Goal: Transaction & Acquisition: Purchase product/service

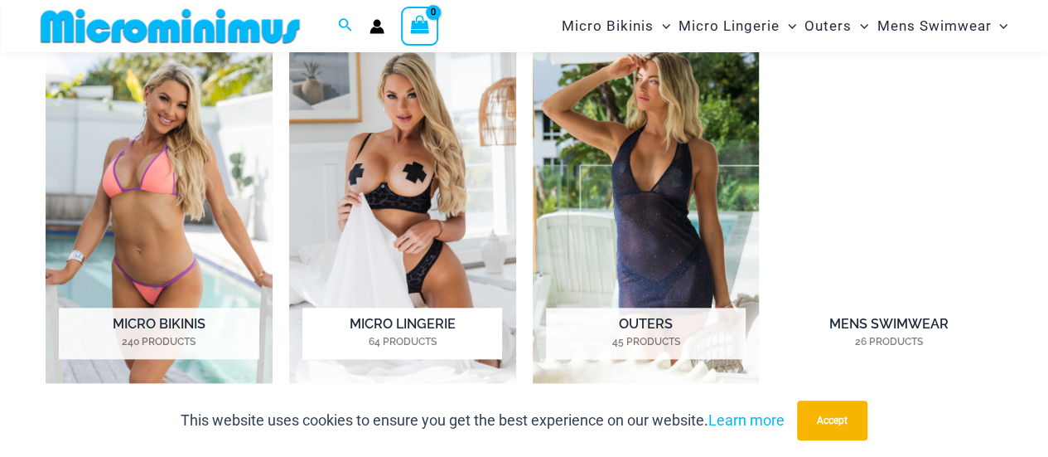
scroll to position [733, 0]
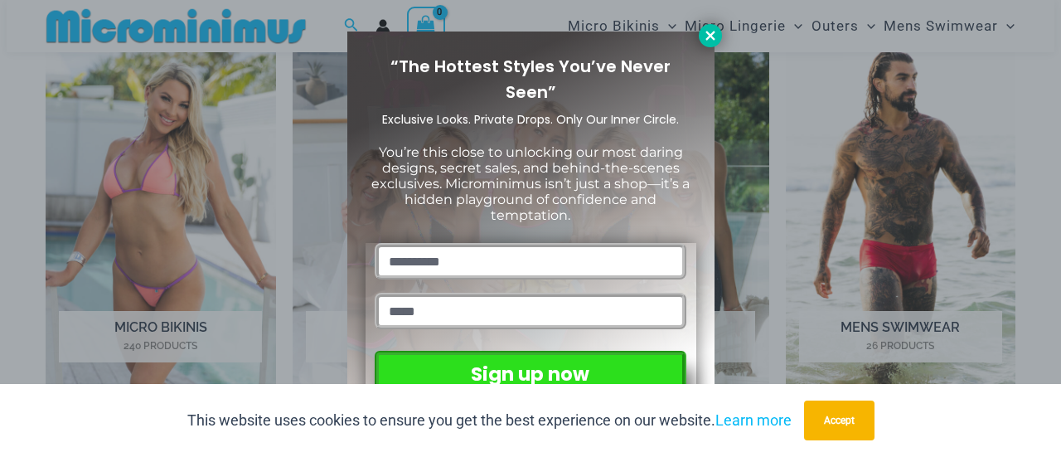
click at [711, 41] on icon at bounding box center [710, 35] width 15 height 15
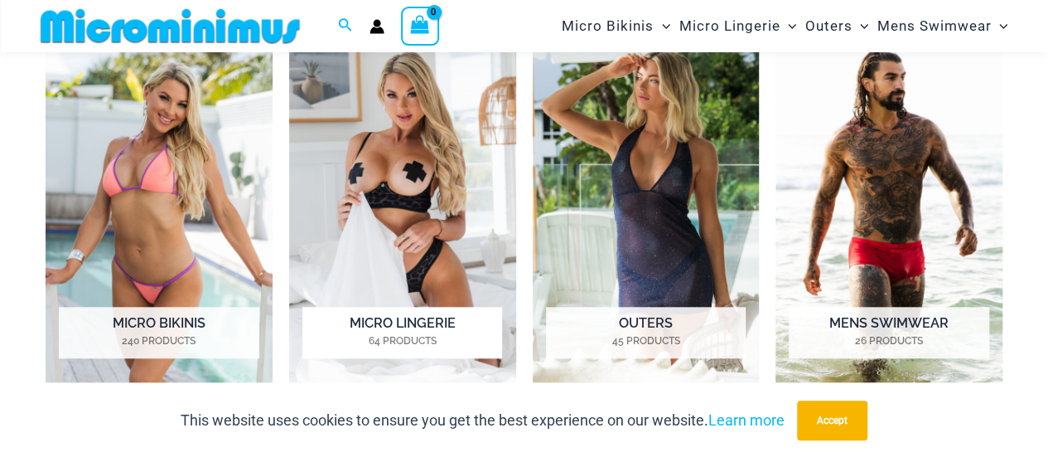
click at [408, 191] on img "Visit product category Micro Lingerie" at bounding box center [402, 206] width 227 height 352
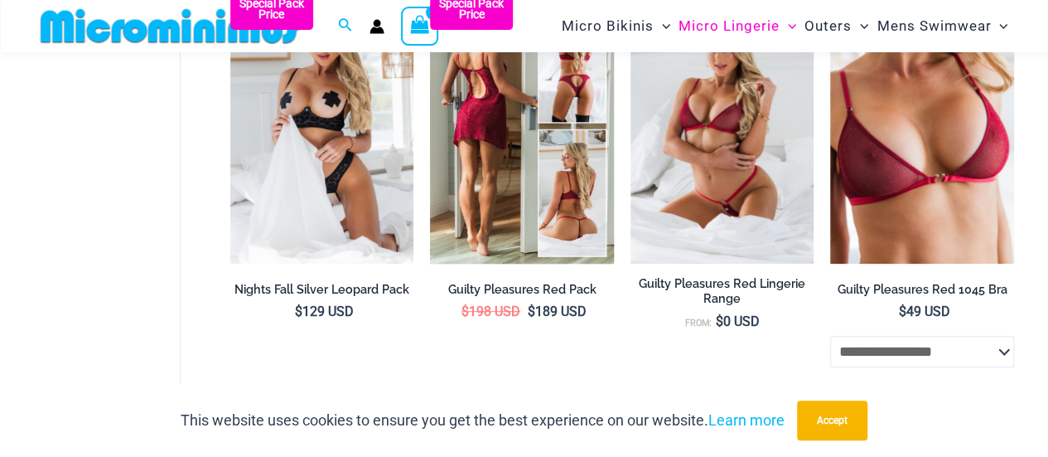
scroll to position [327, 0]
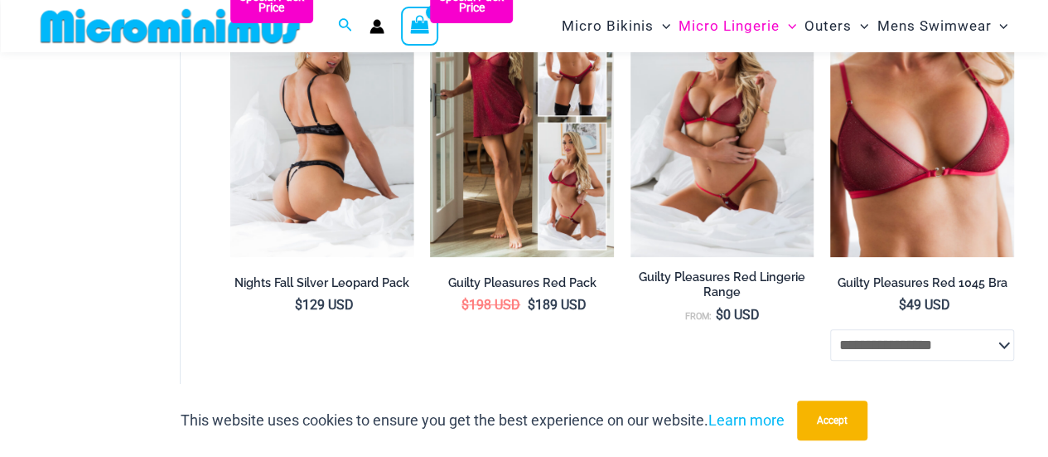
click at [310, 107] on img at bounding box center [322, 119] width 184 height 275
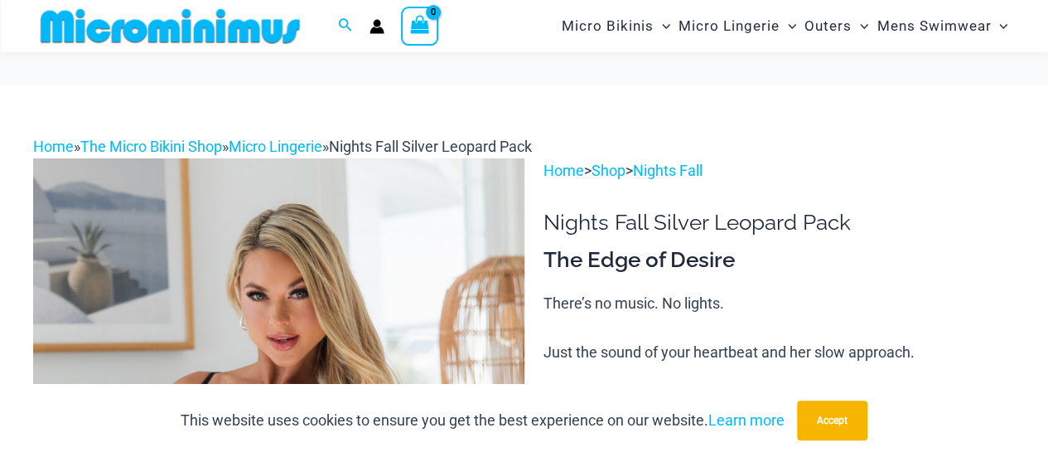
scroll to position [155, 0]
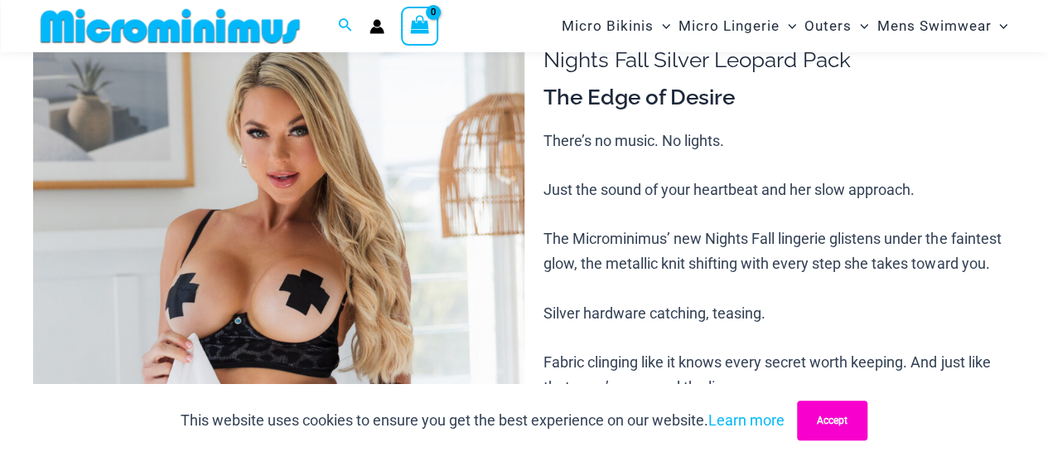
click at [834, 421] on button "Accept" at bounding box center [832, 420] width 70 height 40
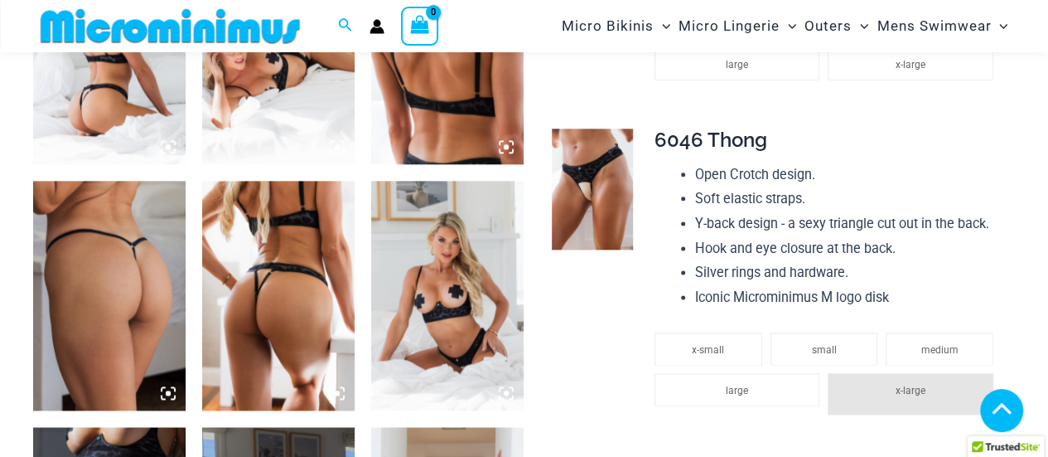
scroll to position [984, 0]
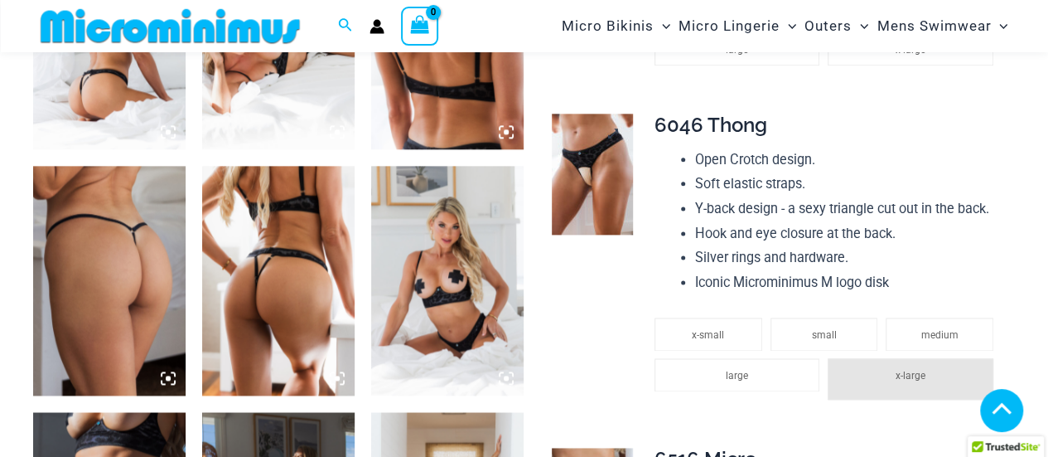
click at [602, 180] on img at bounding box center [592, 174] width 81 height 121
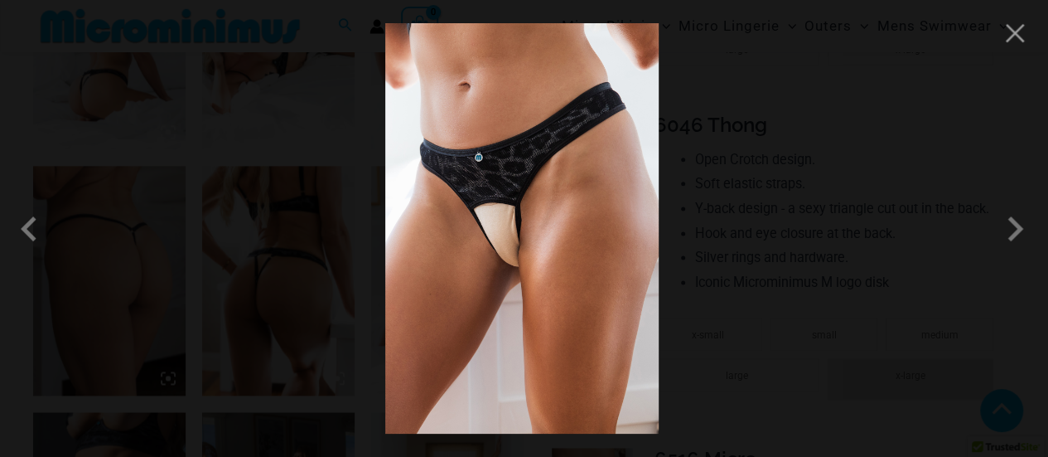
click at [504, 223] on img at bounding box center [521, 228] width 273 height 410
click at [1018, 235] on span at bounding box center [1015, 229] width 50 height 50
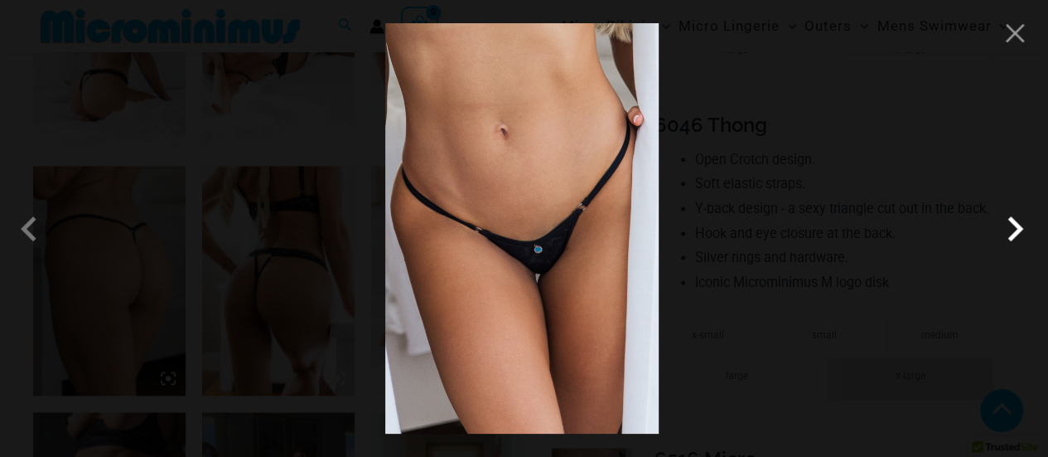
click at [1016, 235] on span at bounding box center [1015, 229] width 50 height 50
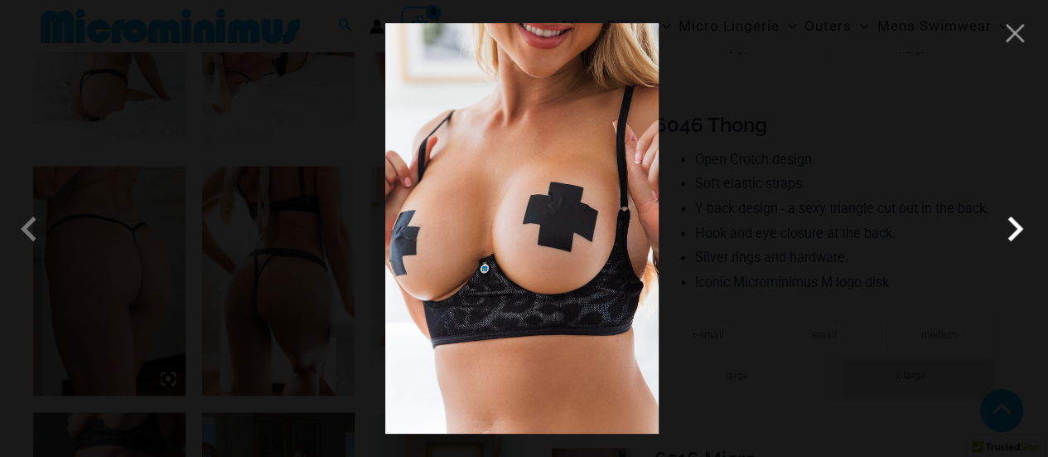
click at [1013, 235] on span at bounding box center [1015, 229] width 50 height 50
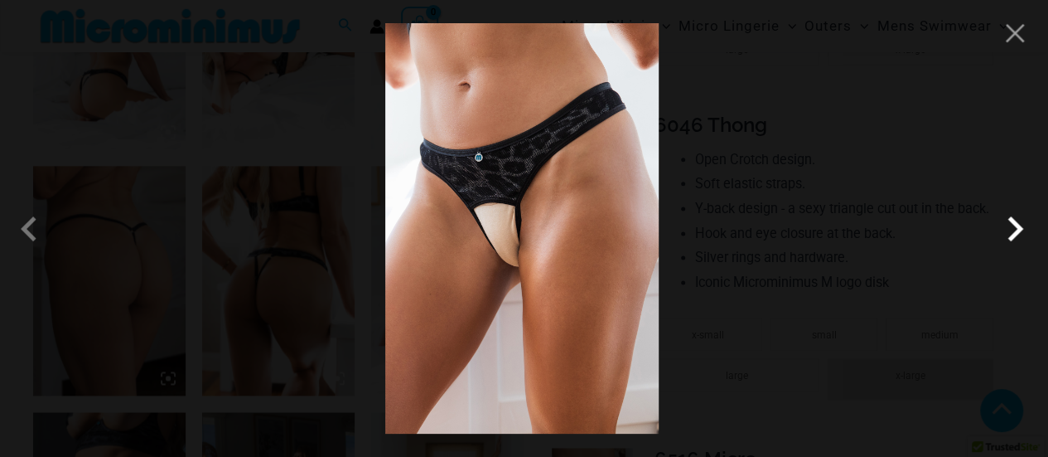
click at [1009, 238] on span at bounding box center [1015, 229] width 50 height 50
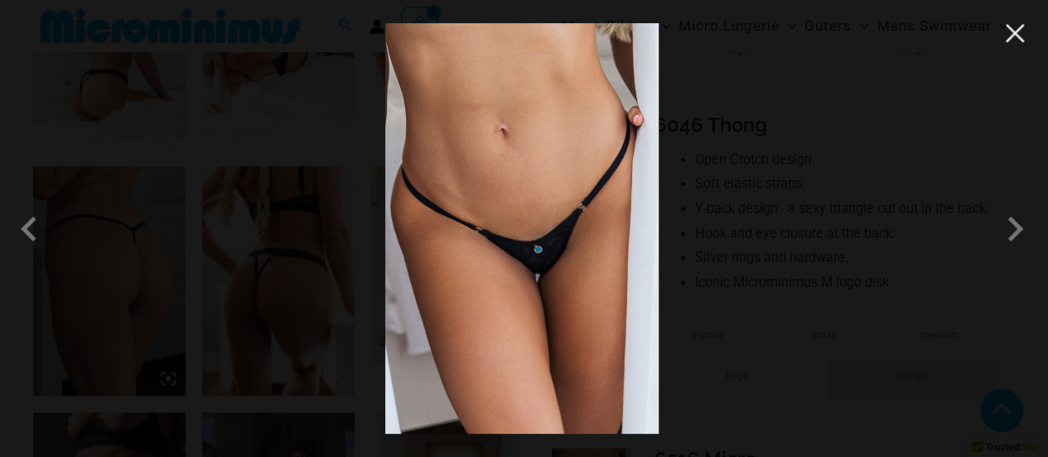
click at [1013, 36] on button "Close" at bounding box center [1015, 33] width 25 height 25
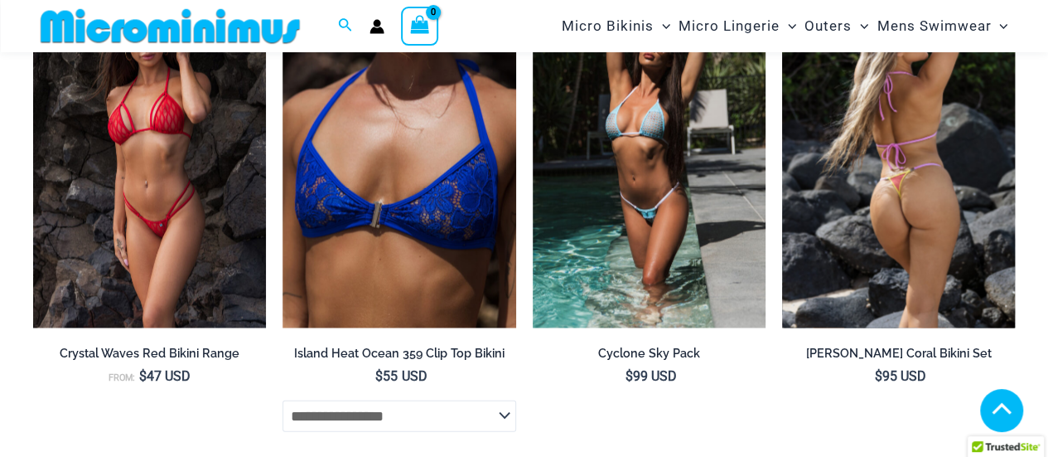
scroll to position [4713, 0]
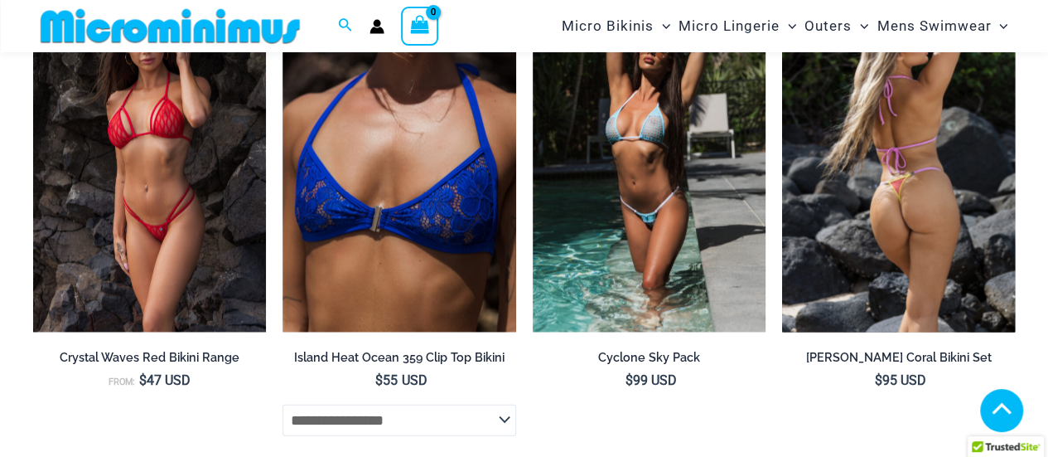
click at [883, 203] on img at bounding box center [898, 157] width 233 height 350
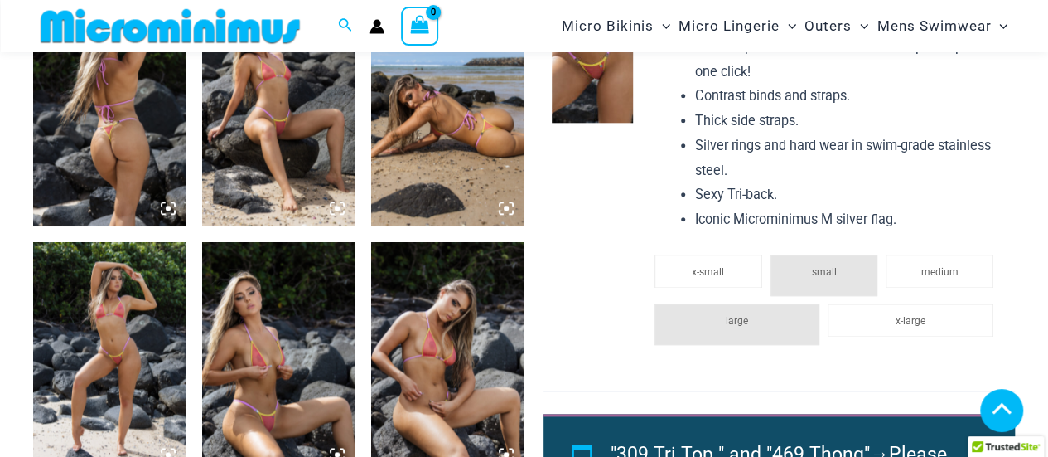
scroll to position [994, 0]
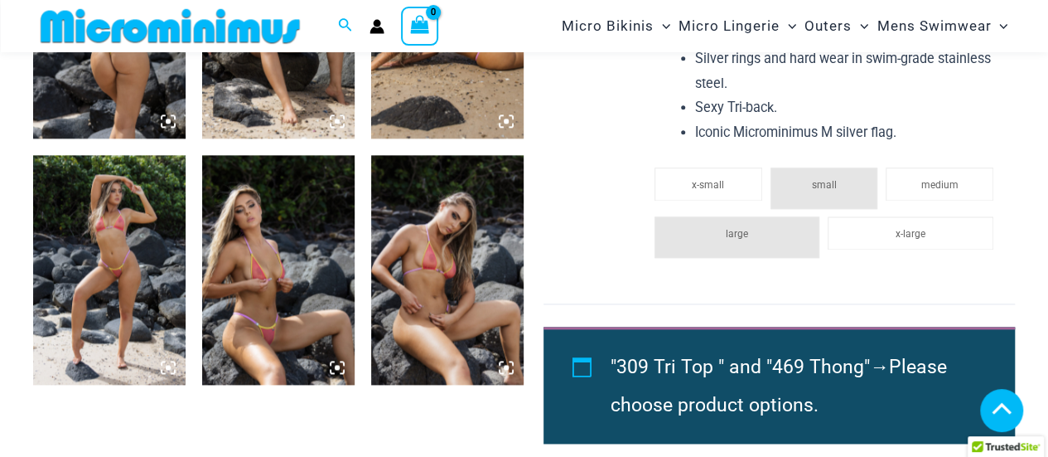
click at [118, 223] on img at bounding box center [109, 269] width 152 height 229
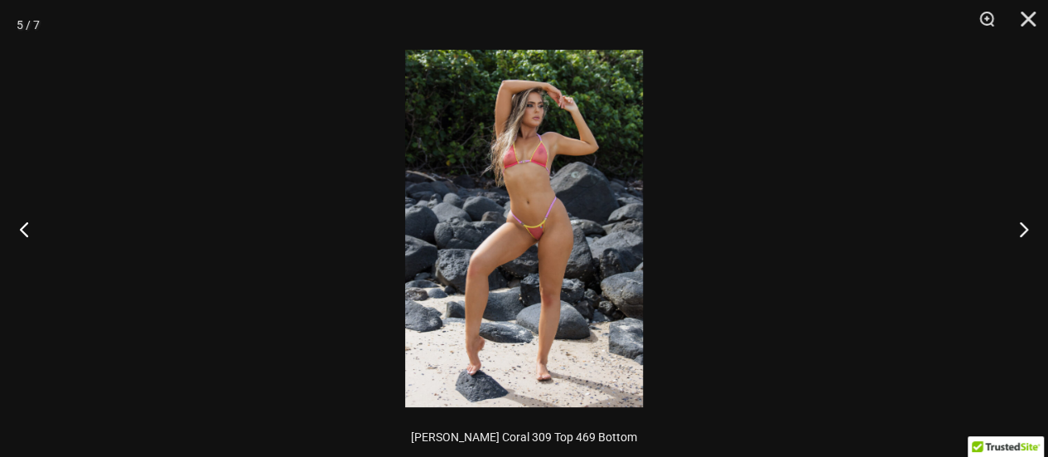
click at [529, 174] on img at bounding box center [524, 228] width 238 height 357
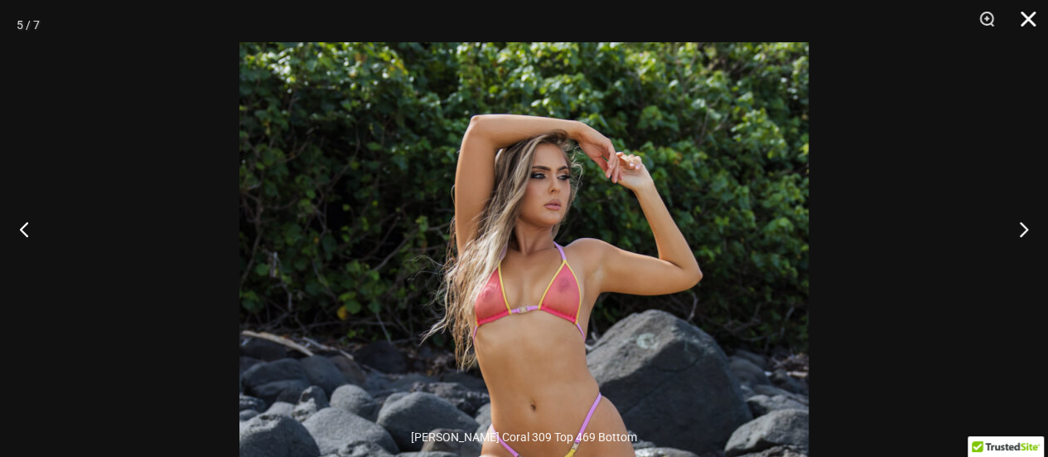
click at [1028, 17] on button "Close" at bounding box center [1022, 25] width 41 height 50
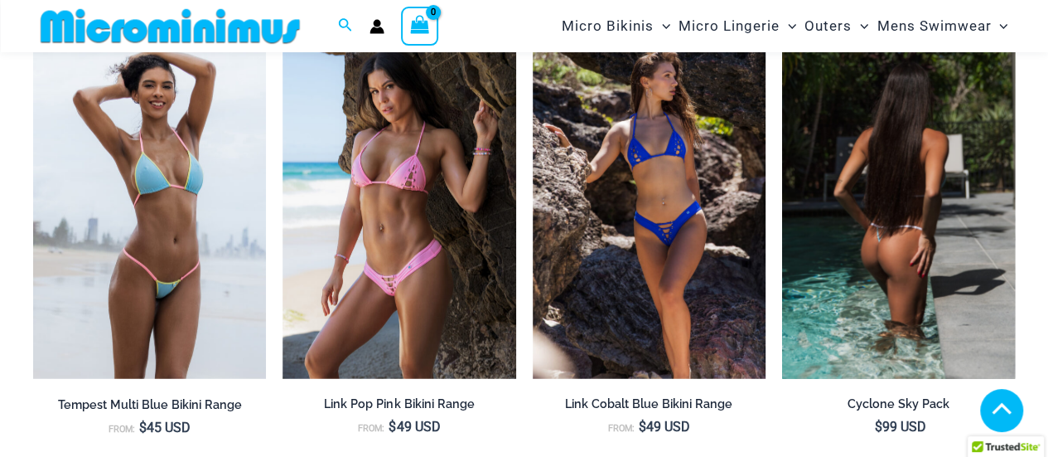
scroll to position [2155, 0]
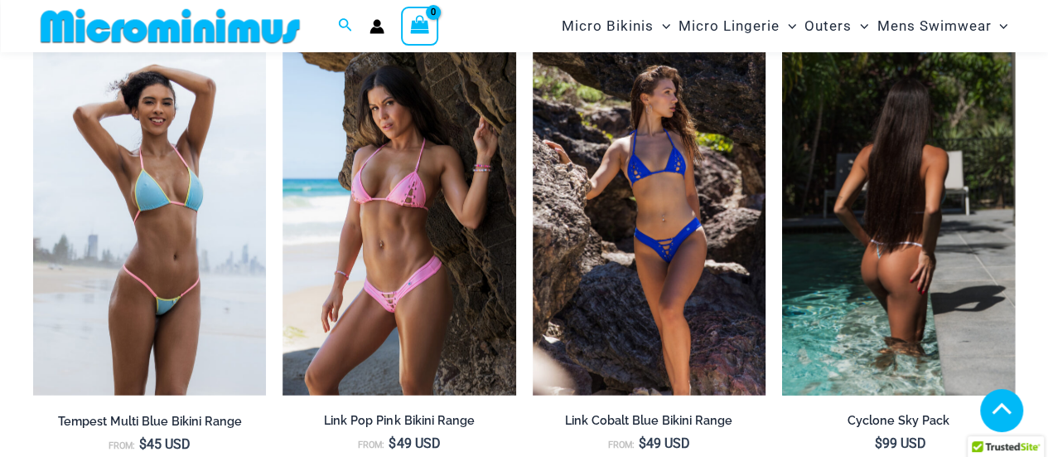
click at [896, 190] on img at bounding box center [898, 221] width 233 height 350
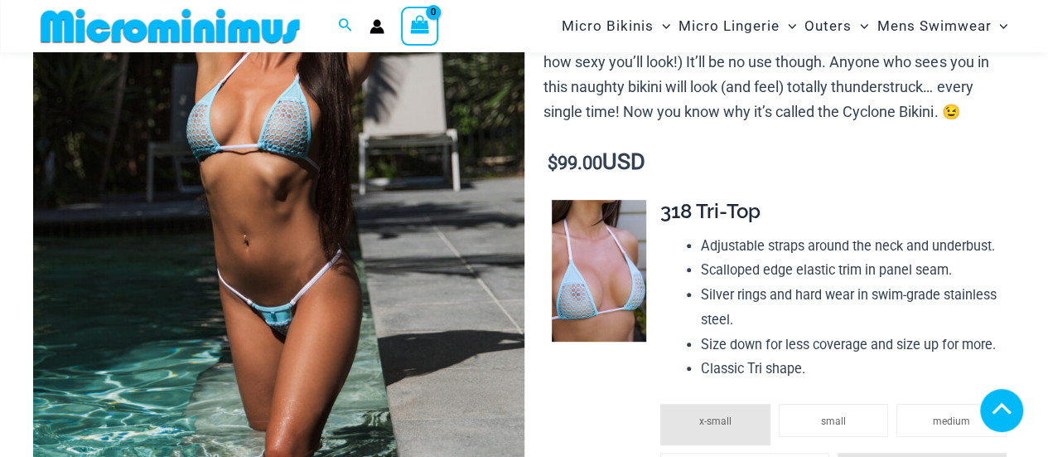
scroll to position [746, 0]
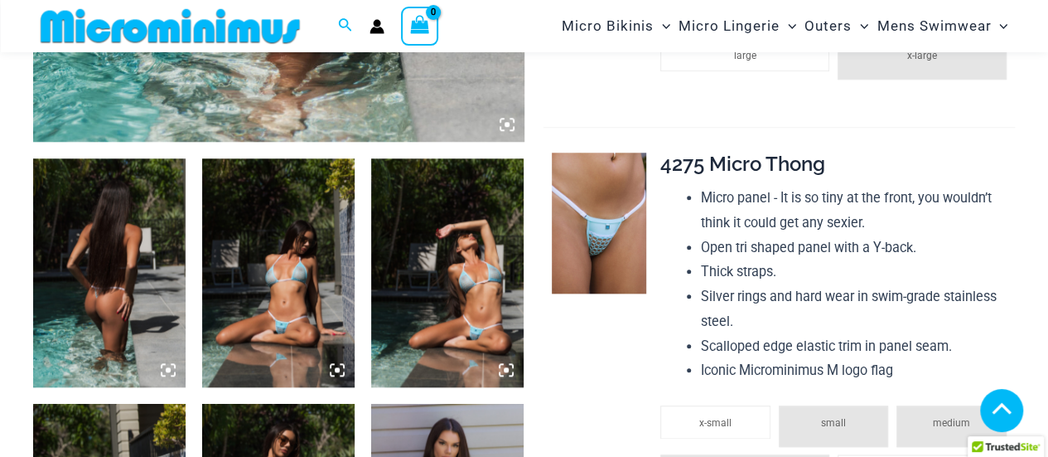
click at [323, 271] on img at bounding box center [278, 272] width 152 height 229
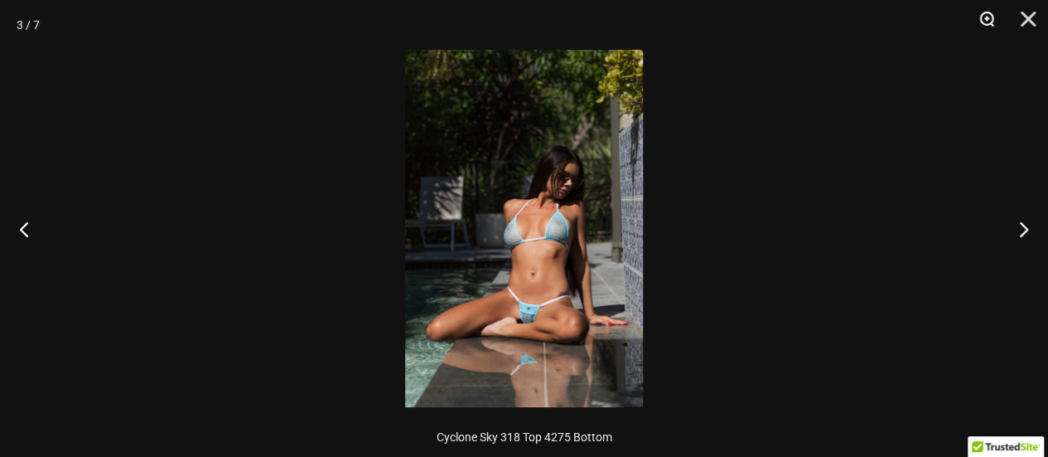
click at [994, 17] on button "Zoom" at bounding box center [980, 25] width 41 height 50
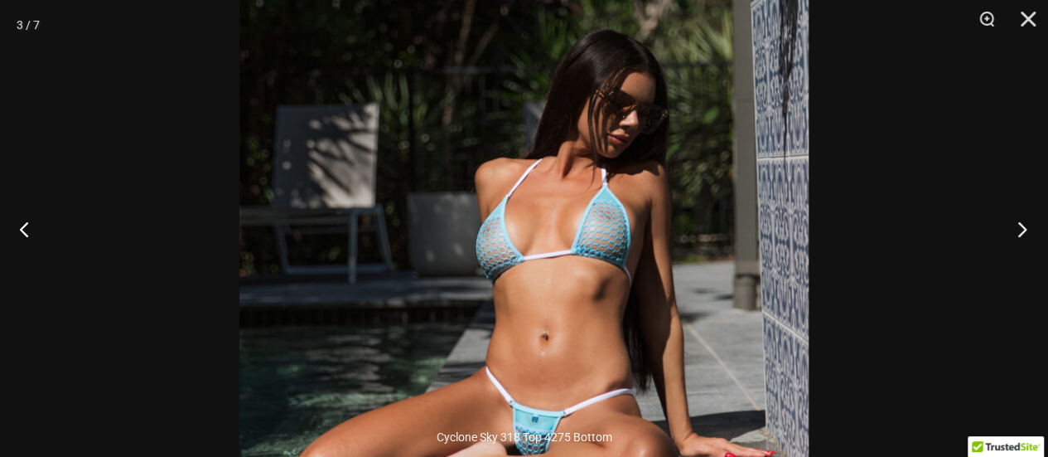
click at [1021, 220] on button "Next" at bounding box center [1017, 228] width 62 height 83
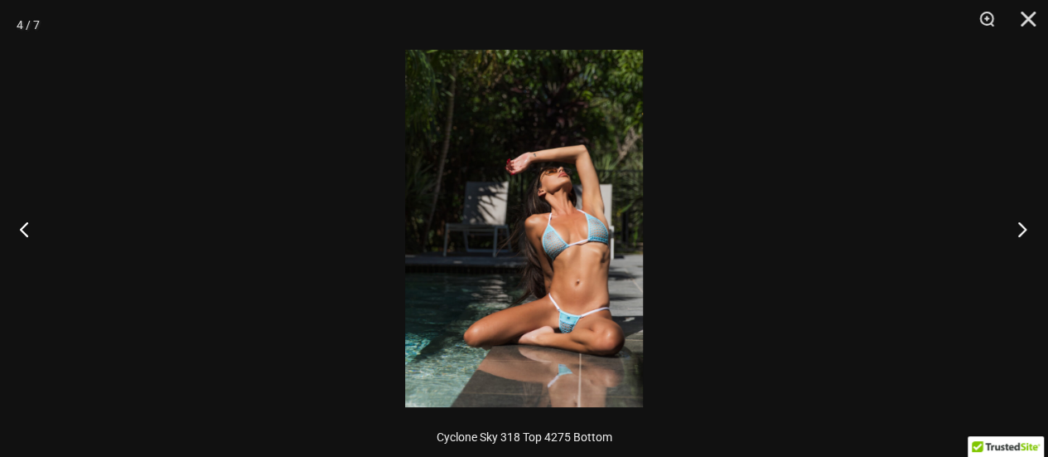
click at [1018, 222] on button "Next" at bounding box center [1017, 228] width 62 height 83
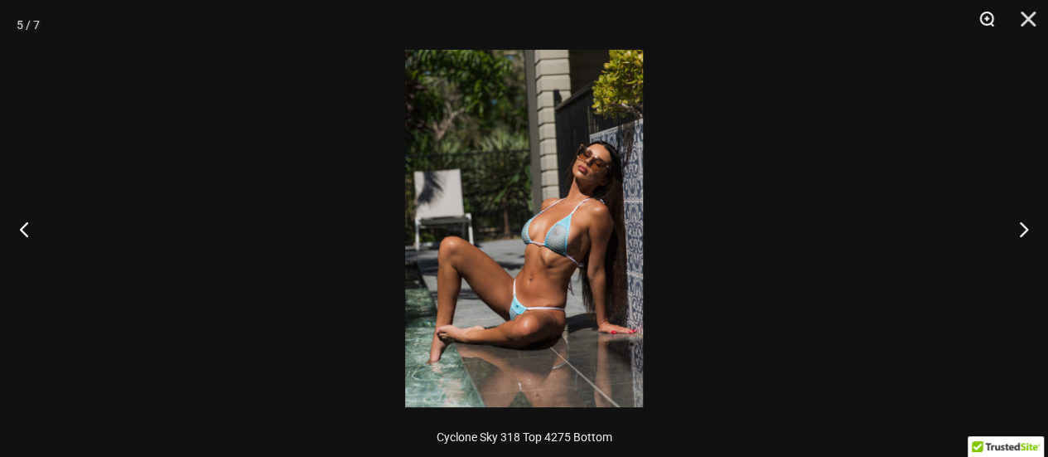
click at [991, 17] on button "Zoom" at bounding box center [980, 25] width 41 height 50
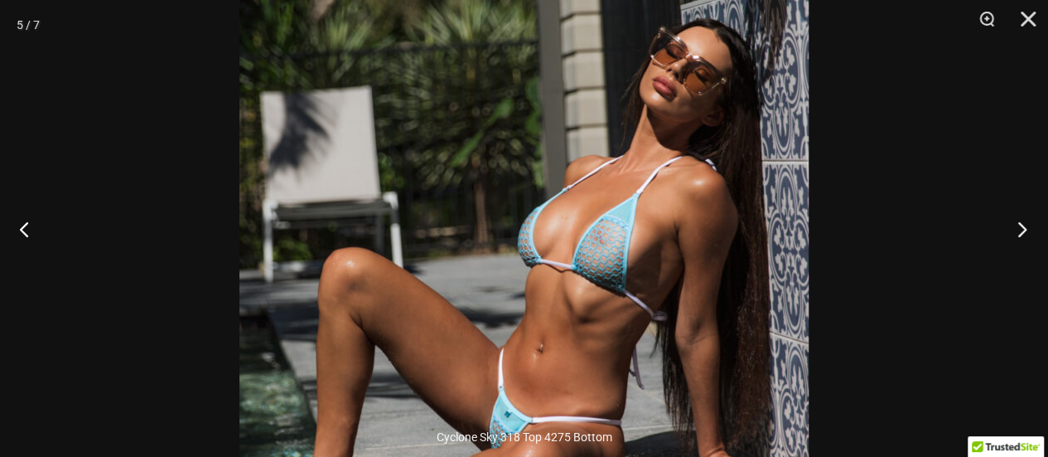
click at [1024, 235] on button "Next" at bounding box center [1017, 228] width 62 height 83
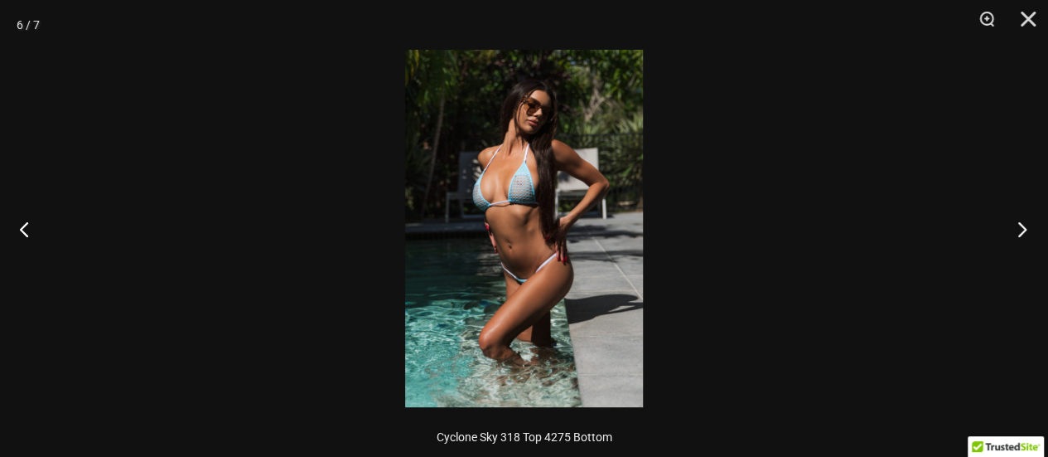
click at [1024, 235] on button "Next" at bounding box center [1017, 228] width 62 height 83
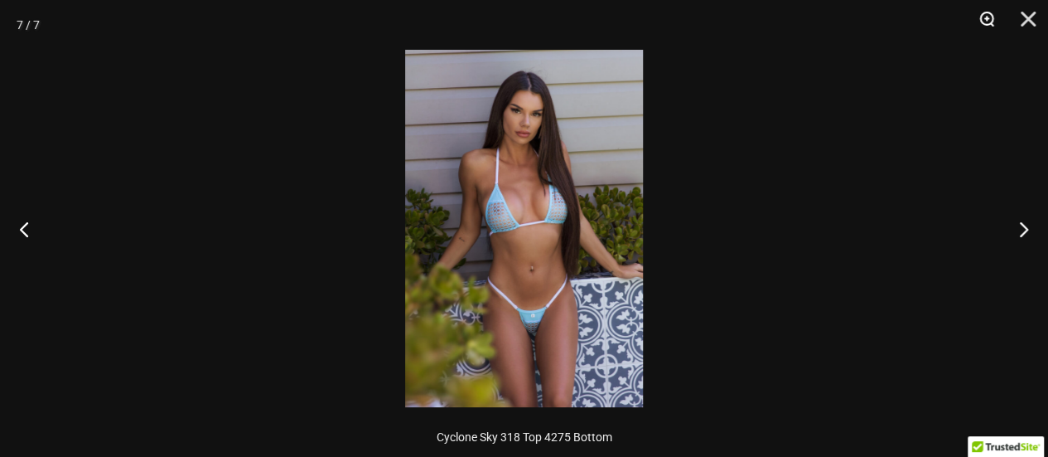
click at [981, 15] on button "Zoom" at bounding box center [980, 25] width 41 height 50
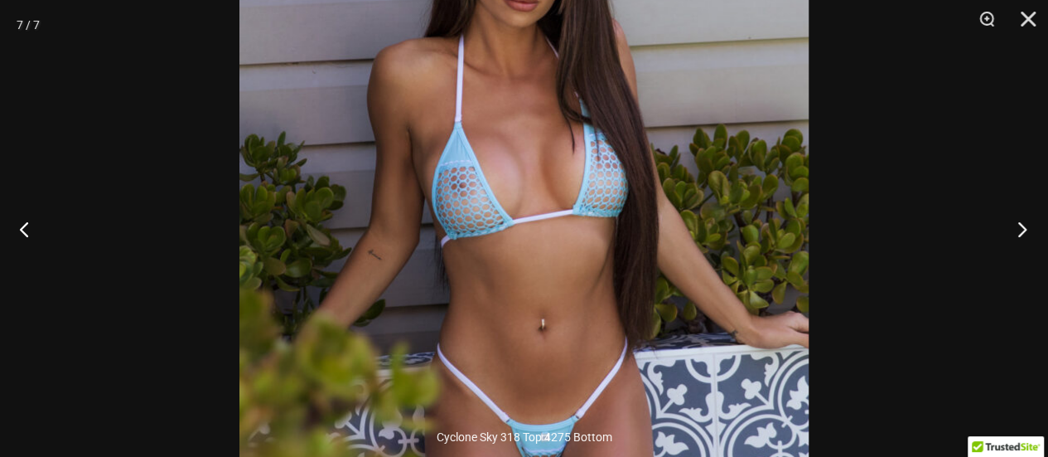
click at [1027, 230] on button "Next" at bounding box center [1017, 228] width 62 height 83
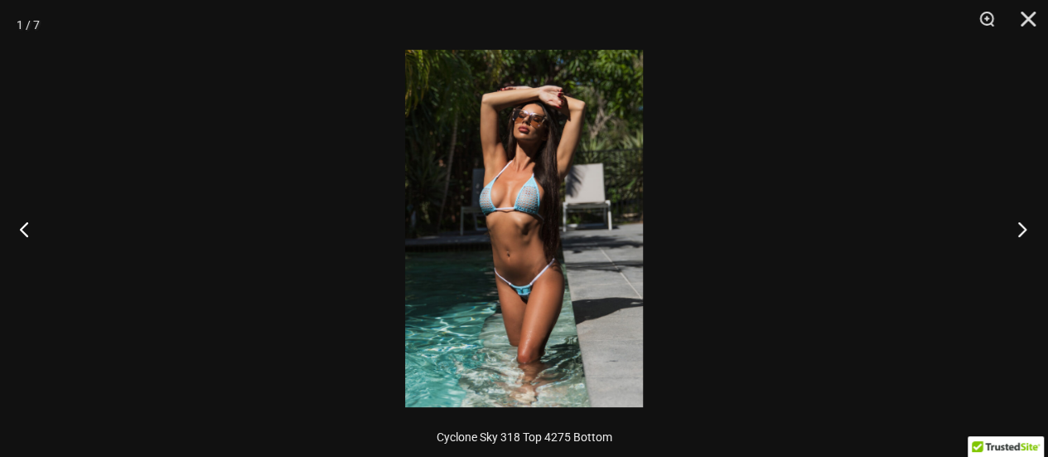
click at [1026, 230] on button "Next" at bounding box center [1017, 228] width 62 height 83
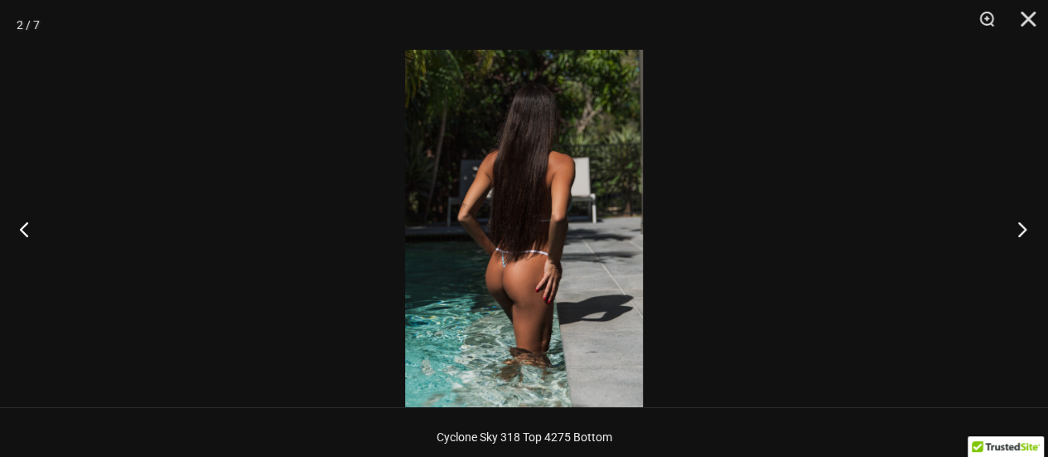
click at [1029, 231] on button "Next" at bounding box center [1017, 228] width 62 height 83
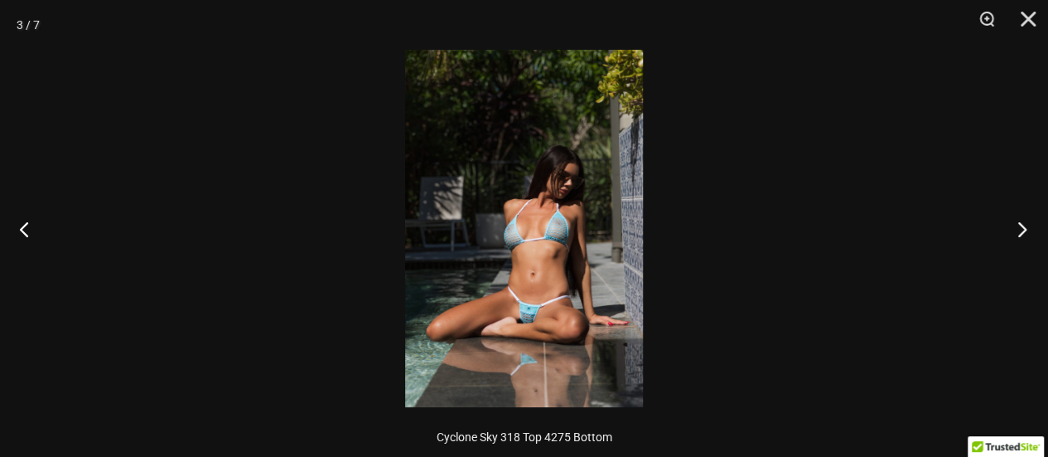
click at [1029, 235] on button "Next" at bounding box center [1017, 228] width 62 height 83
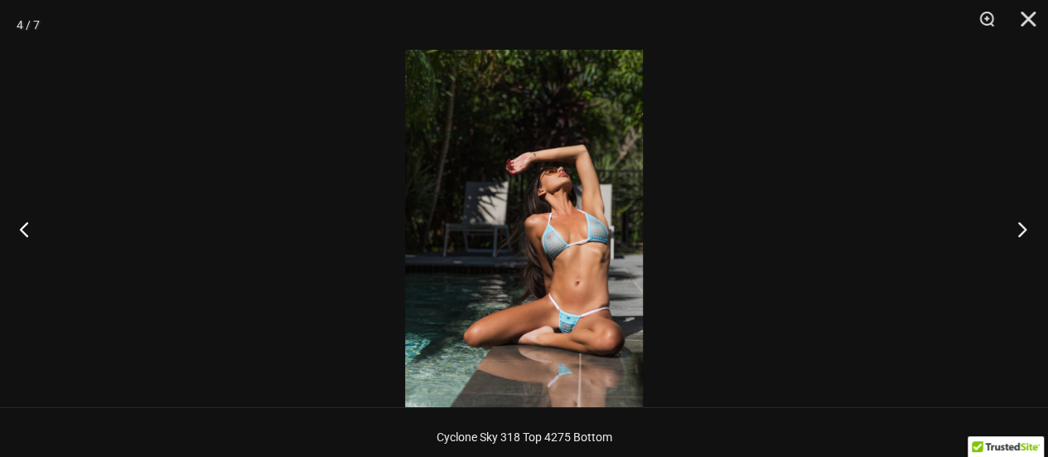
click at [1029, 235] on button "Next" at bounding box center [1017, 228] width 62 height 83
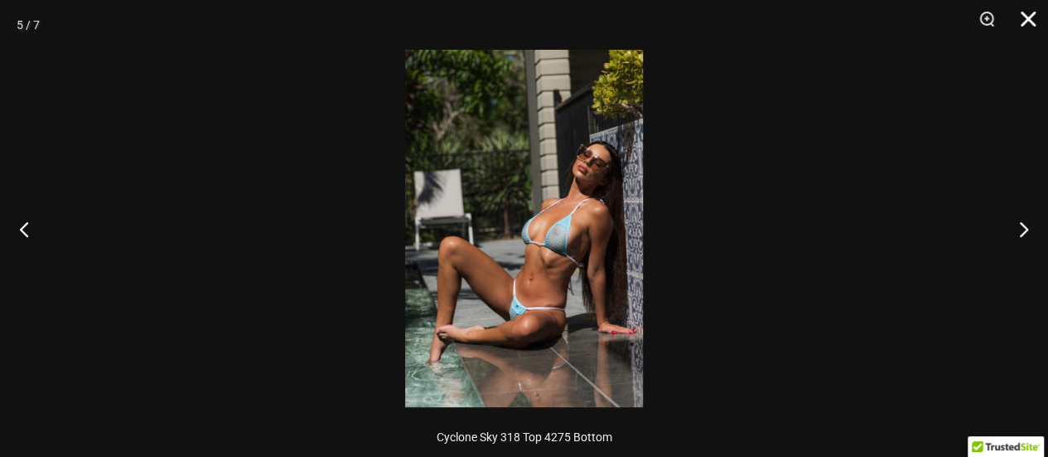
click at [1026, 16] on button "Close" at bounding box center [1022, 25] width 41 height 50
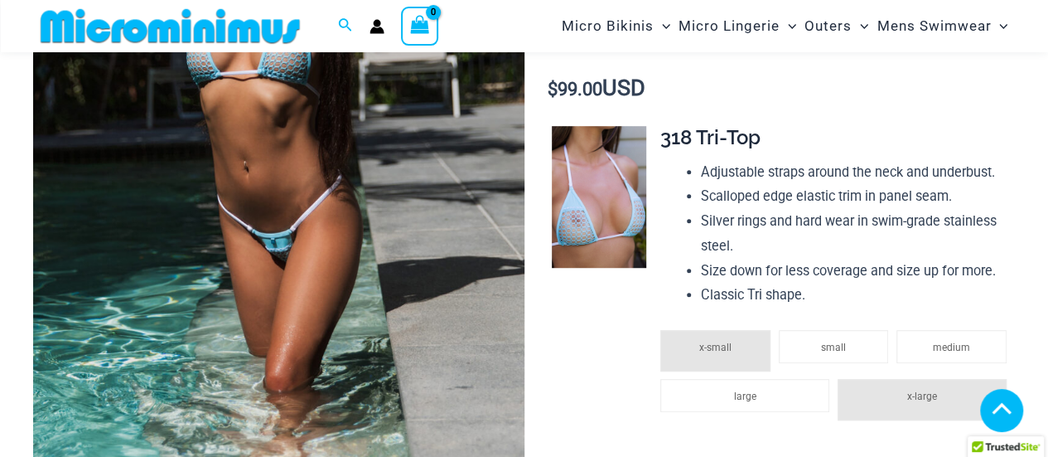
scroll to position [399, 0]
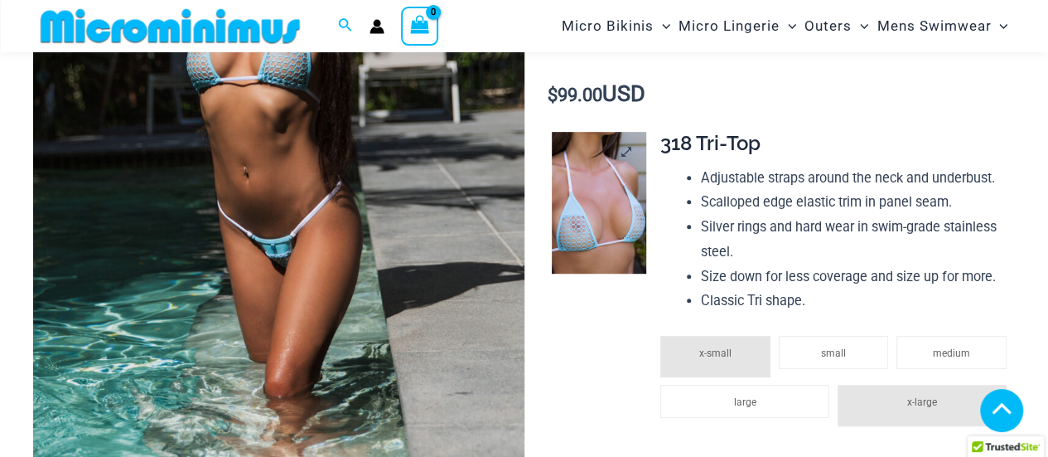
click at [602, 240] on img at bounding box center [599, 203] width 94 height 142
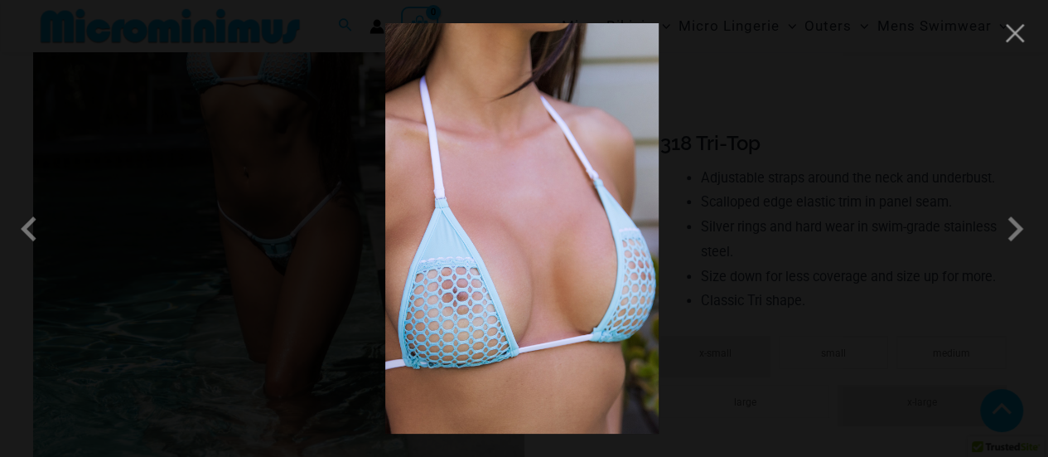
click at [471, 302] on img at bounding box center [521, 228] width 273 height 410
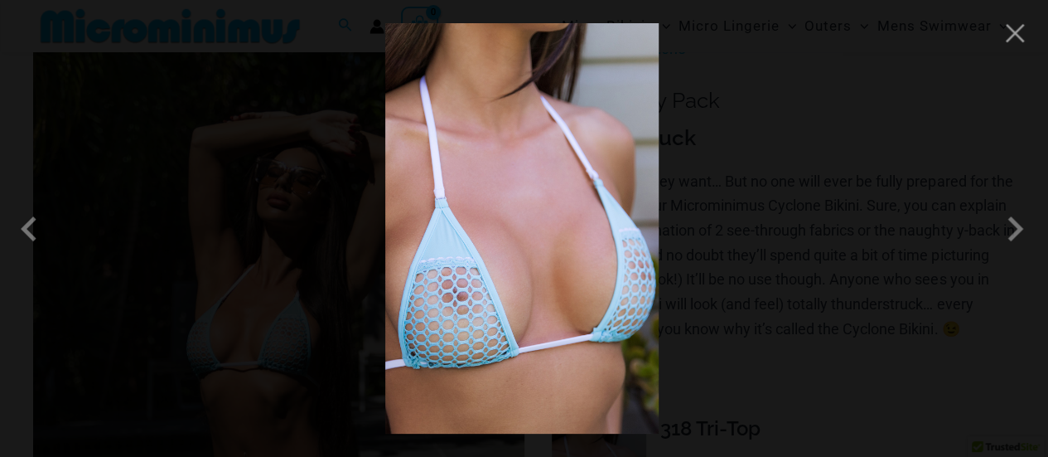
scroll to position [68, 0]
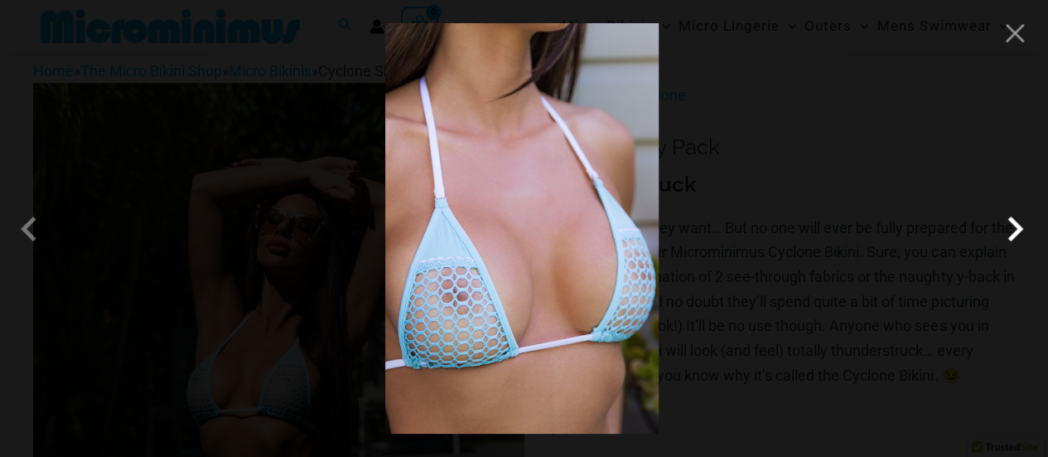
click at [1028, 235] on span at bounding box center [1015, 229] width 50 height 50
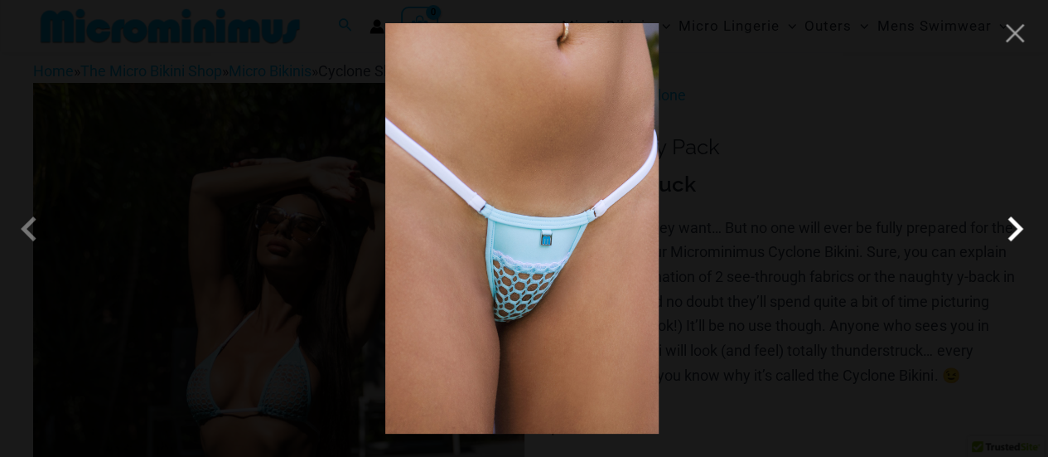
click at [1017, 236] on span at bounding box center [1015, 229] width 50 height 50
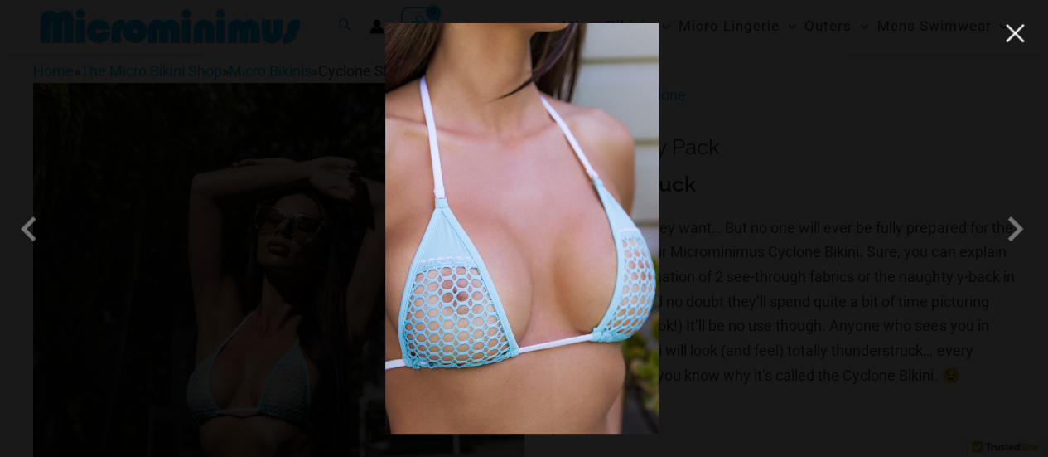
click at [1008, 46] on div at bounding box center [524, 228] width 1048 height 457
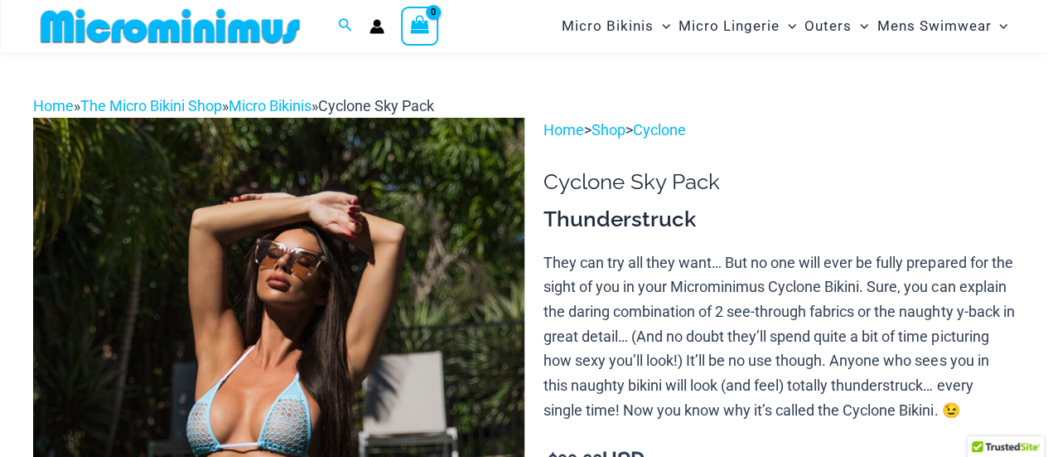
scroll to position [0, 0]
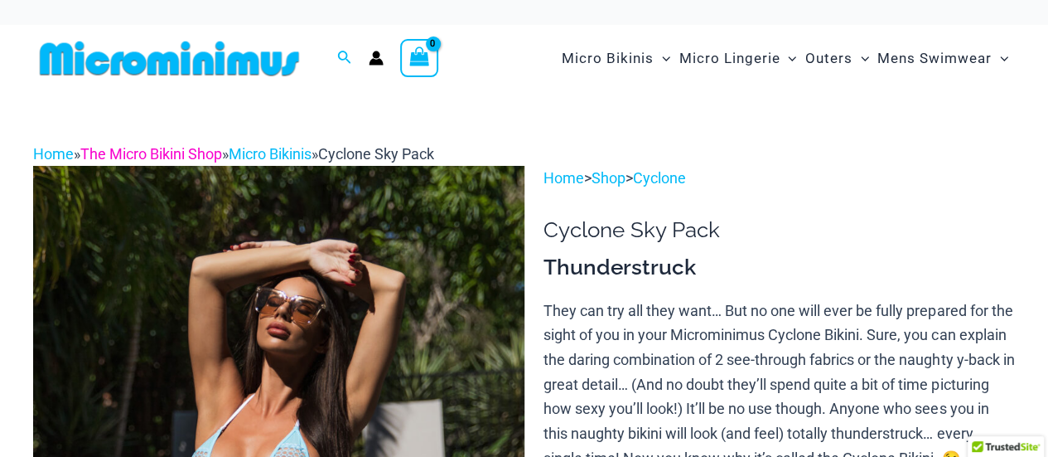
click at [121, 155] on link "The Micro Bikini Shop" at bounding box center [151, 153] width 142 height 17
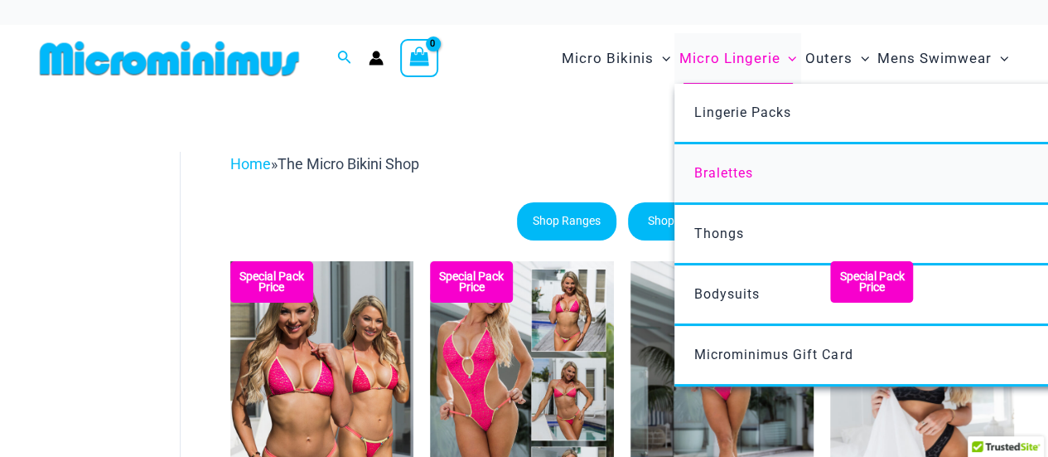
click at [731, 172] on span "Bralettes" at bounding box center [723, 173] width 59 height 16
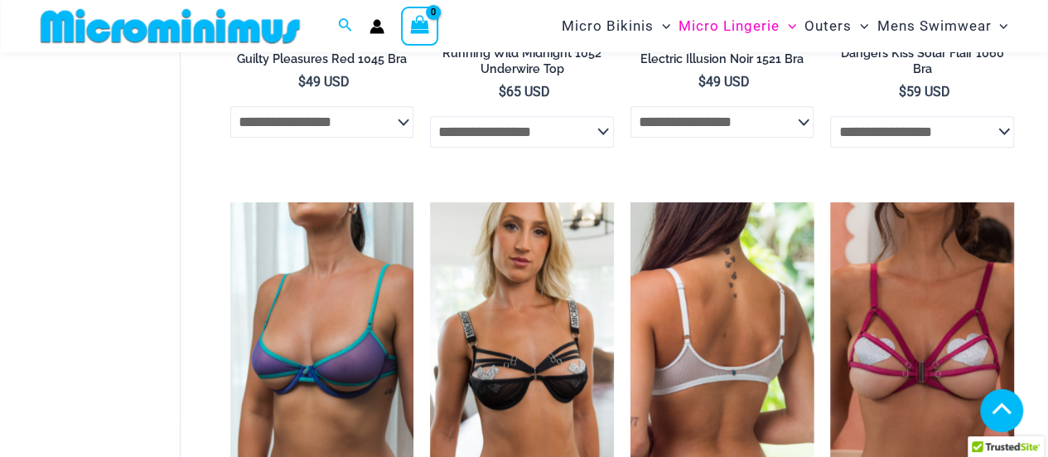
scroll to position [484, 0]
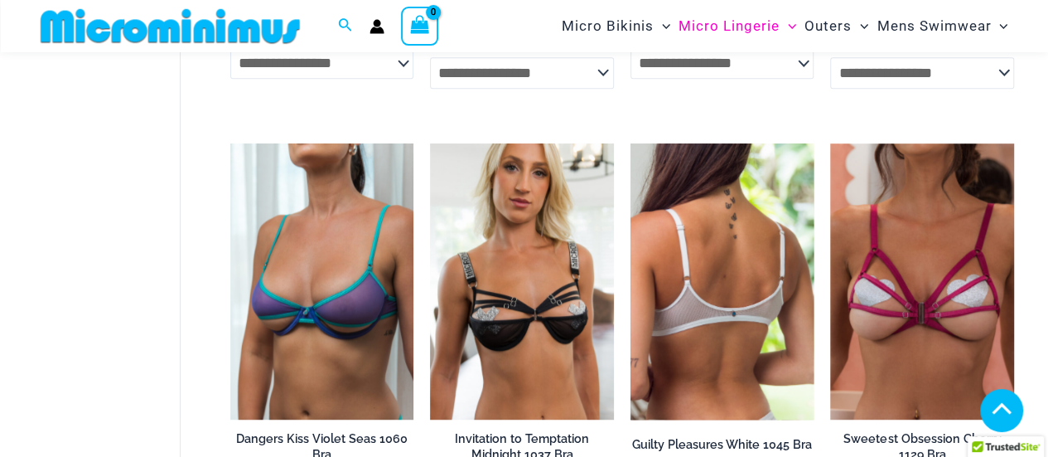
click at [704, 324] on img at bounding box center [723, 280] width 184 height 275
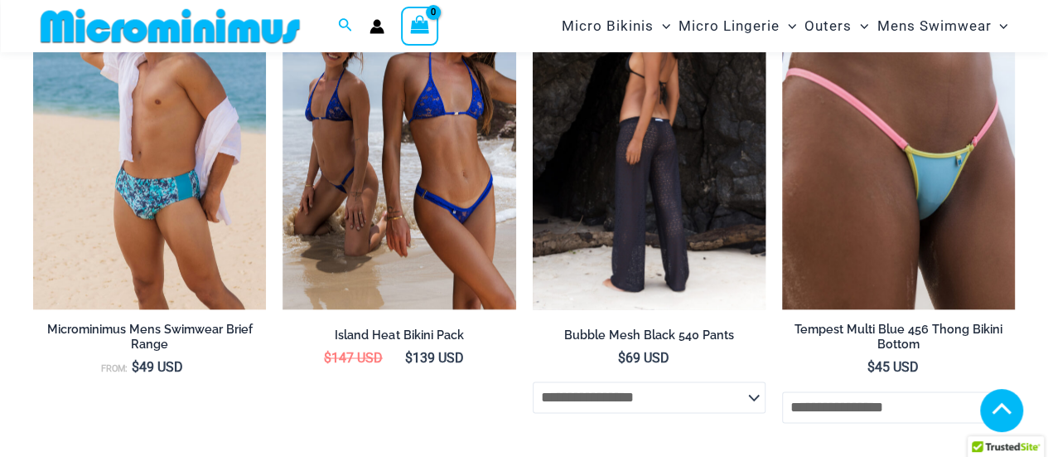
scroll to position [4241, 0]
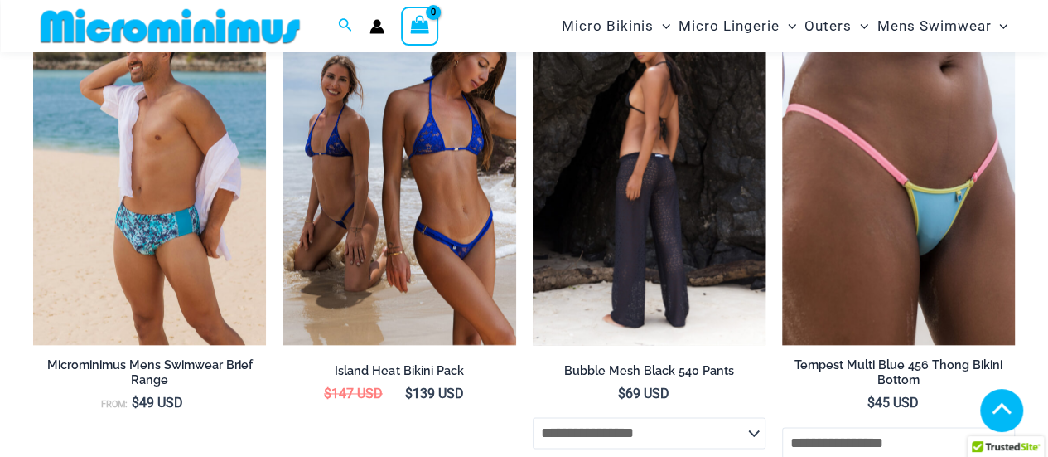
click at [750, 431] on select "**********" at bounding box center [649, 432] width 233 height 31
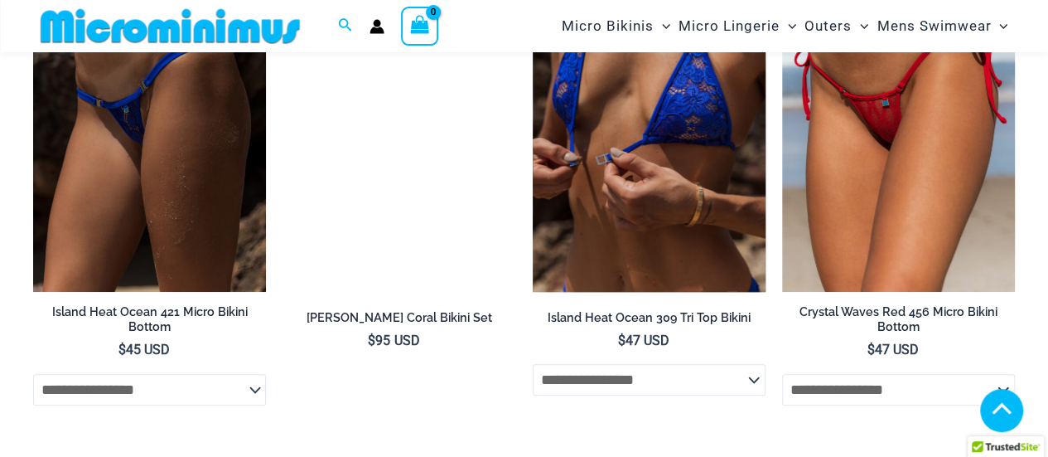
scroll to position [3080, 0]
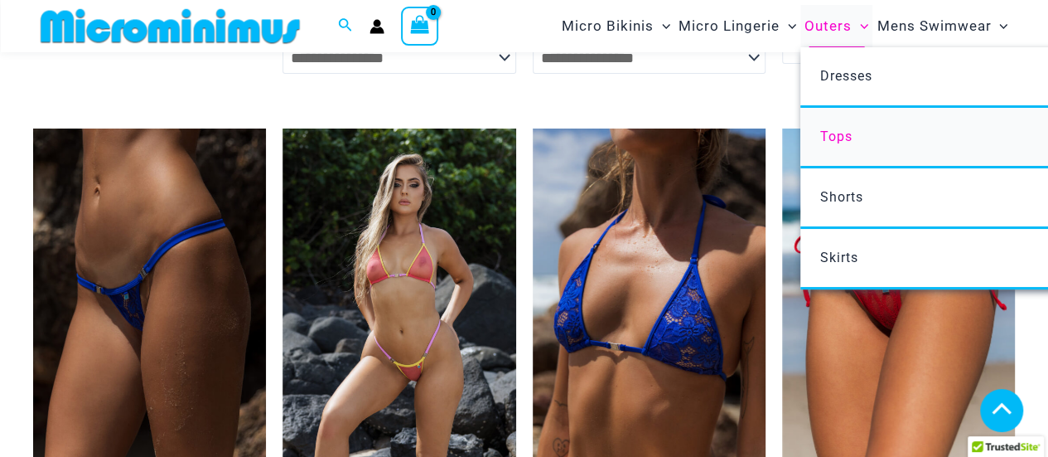
click at [845, 139] on span "Tops" at bounding box center [836, 136] width 32 height 16
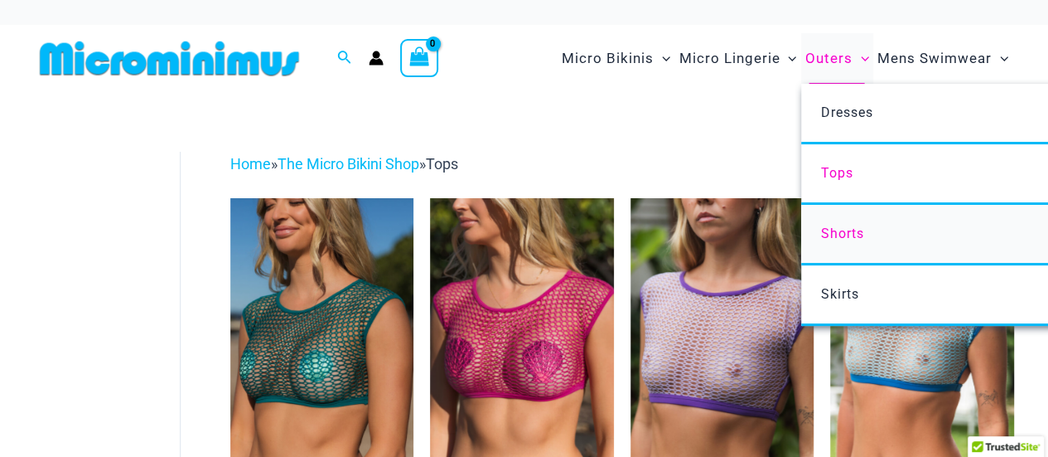
click at [828, 230] on span "Shorts" at bounding box center [841, 233] width 43 height 16
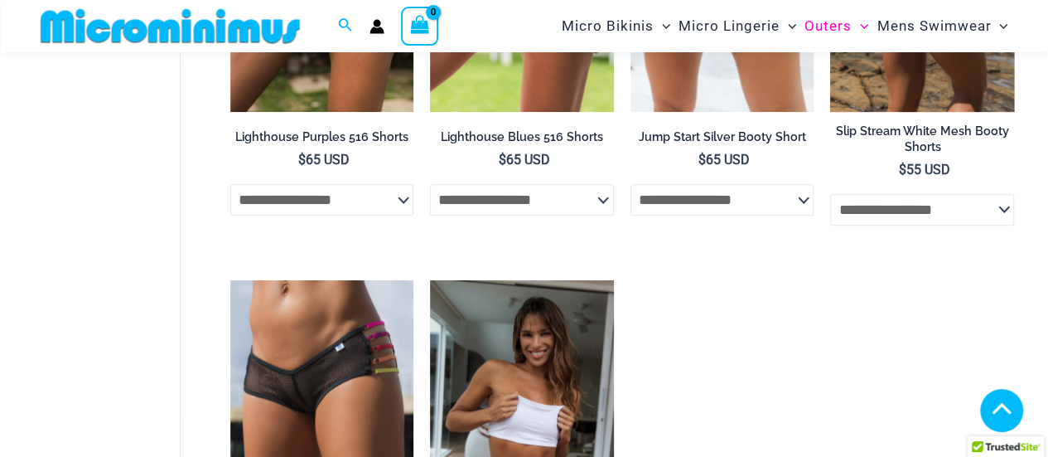
scroll to position [237, 0]
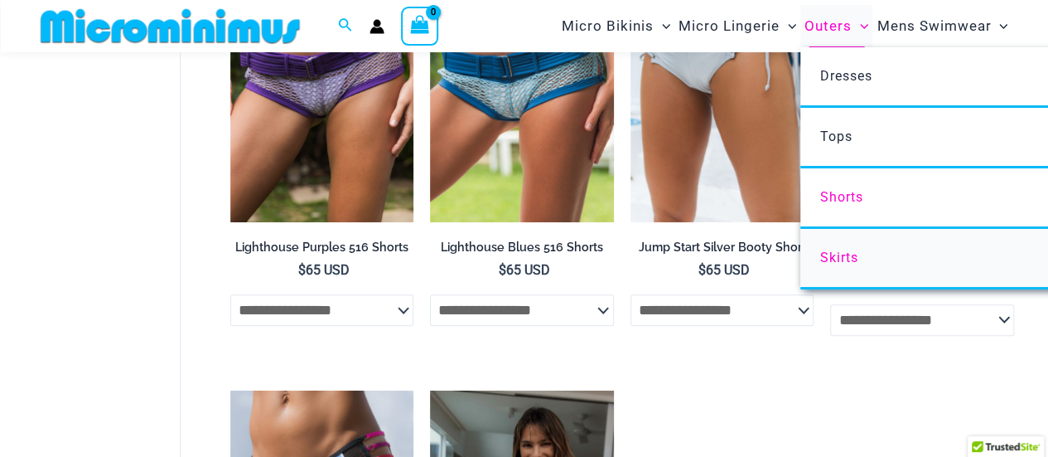
click at [840, 255] on span "Skirts" at bounding box center [839, 257] width 38 height 16
